Goal: Check status: Check status

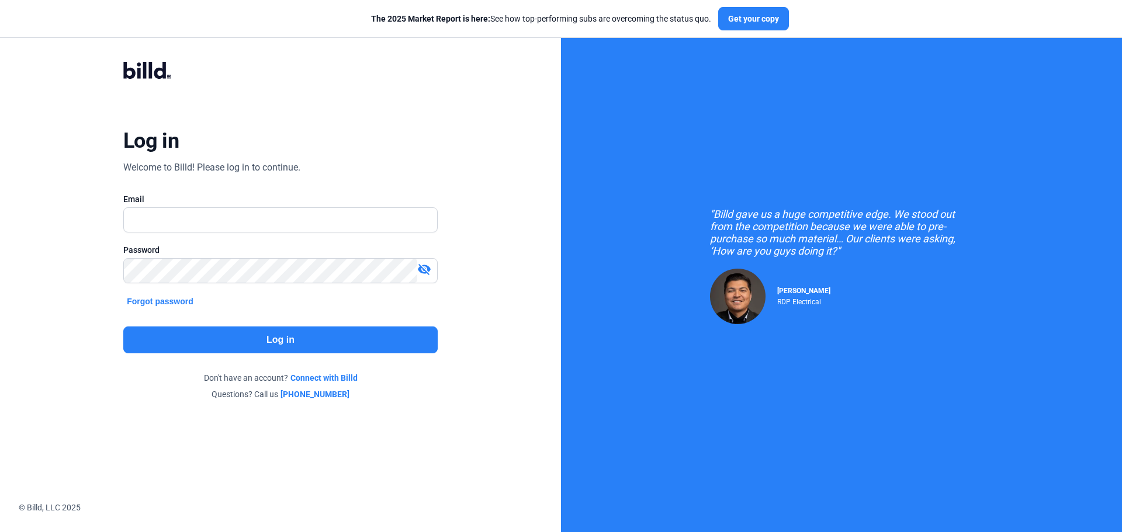
click at [207, 221] on input "text" at bounding box center [280, 220] width 313 height 24
drag, startPoint x: 219, startPoint y: 220, endPoint x: 219, endPoint y: 230, distance: 10.5
click at [219, 220] on input "text" at bounding box center [280, 220] width 313 height 24
type input "[EMAIL_ADDRESS][DOMAIN_NAME]"
click at [202, 336] on button "Log in" at bounding box center [280, 340] width 314 height 27
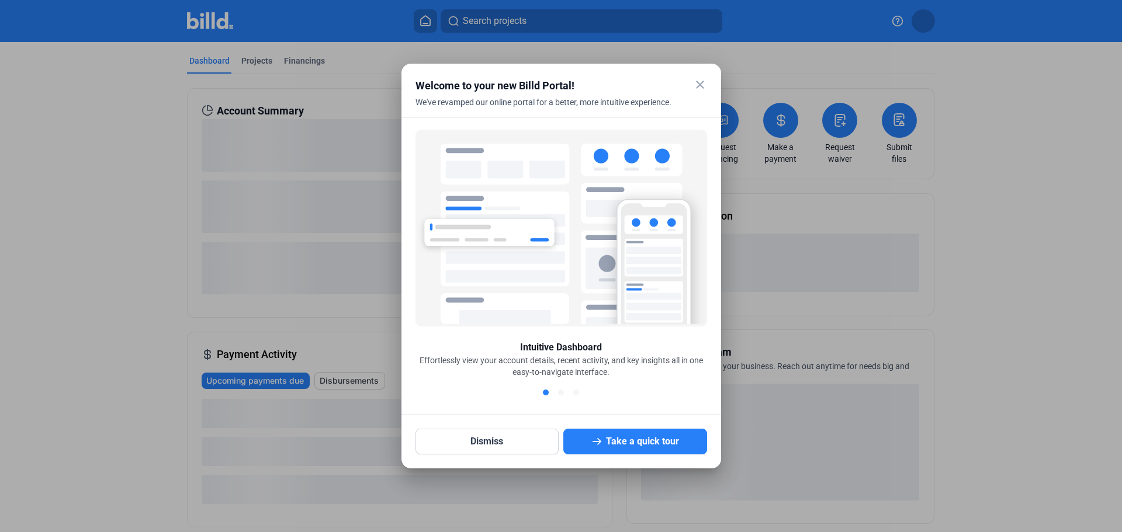
click at [695, 86] on mat-icon "close" at bounding box center [700, 85] width 14 height 14
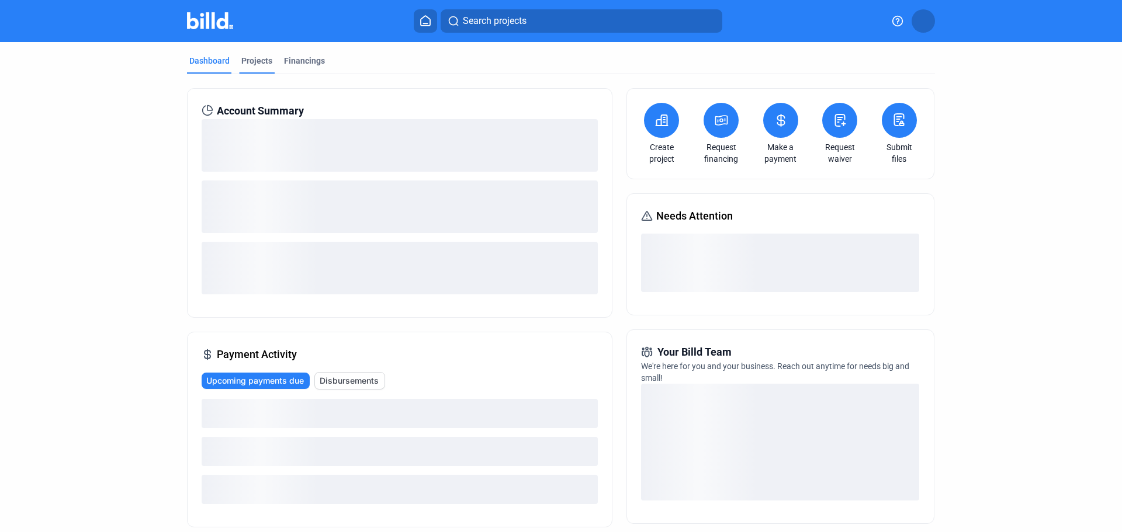
click at [257, 64] on div "Projects" at bounding box center [256, 61] width 31 height 12
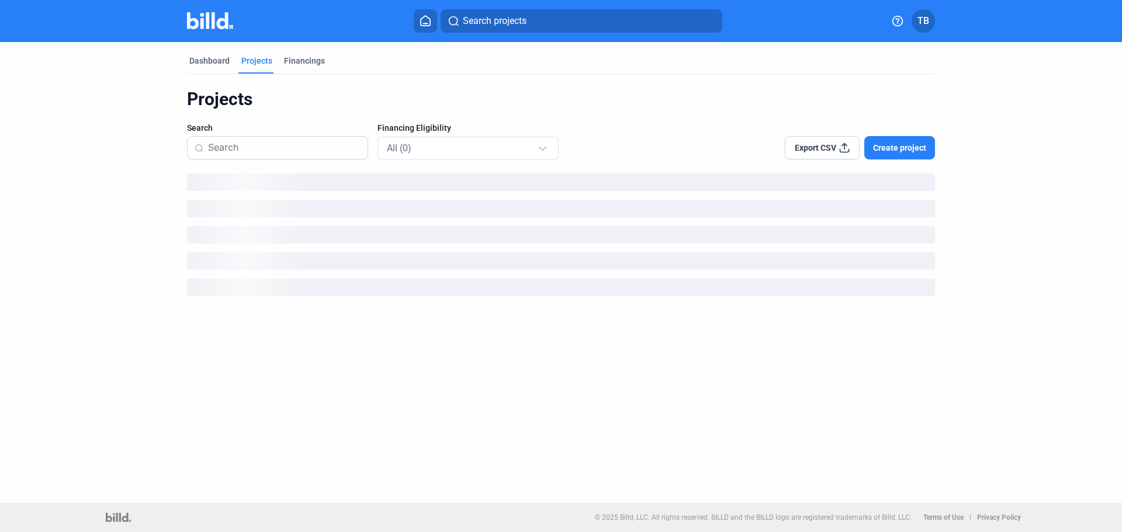
click at [306, 53] on mat-tab-group "Dashboard Projects Financings Projects Search Financing Eligibility All (0) Exp…" at bounding box center [561, 173] width 748 height 263
click at [303, 62] on div "Financings" at bounding box center [304, 61] width 41 height 12
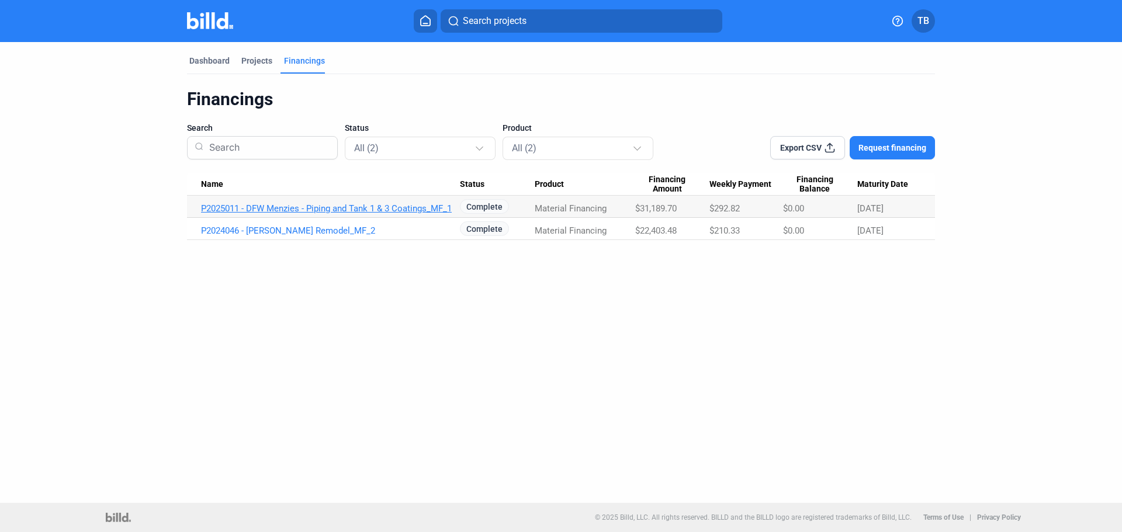
click at [398, 210] on link "P2025011 - DFW Menzies - Piping and Tank 1 & 3 Coatings_MF_1" at bounding box center [330, 208] width 259 height 11
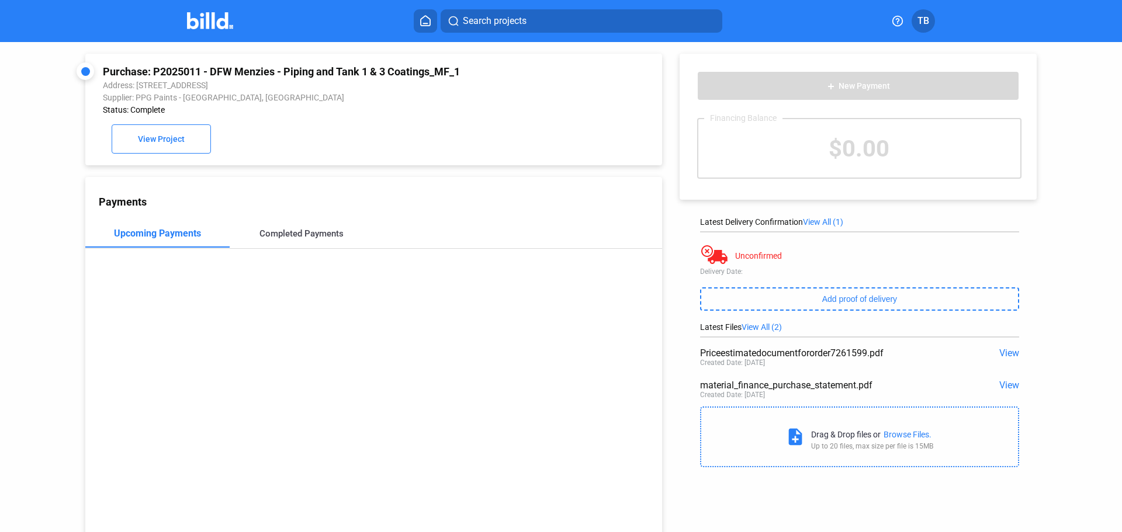
click at [340, 229] on div "Completed Payments" at bounding box center [302, 234] width 144 height 28
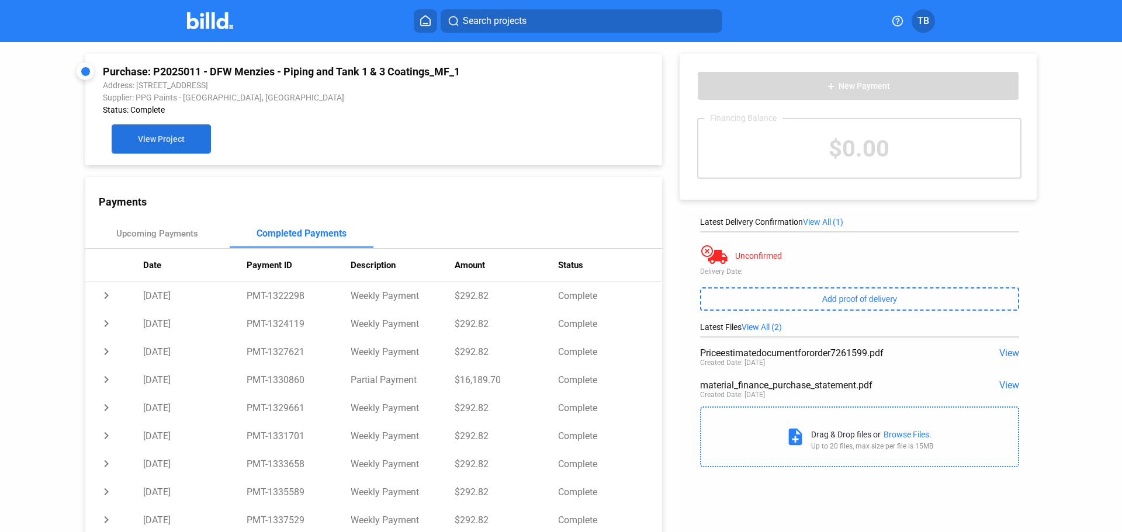
click at [147, 147] on button "View Project" at bounding box center [161, 138] width 99 height 29
